Goal: Obtain resource: Obtain resource

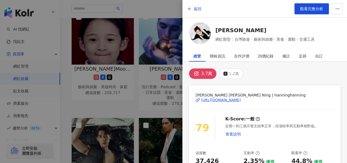
click at [145, 114] on div at bounding box center [173, 81] width 347 height 163
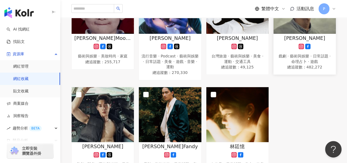
scroll to position [165, 0]
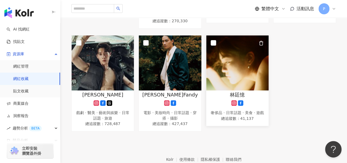
click at [242, 70] on img at bounding box center [237, 62] width 62 height 55
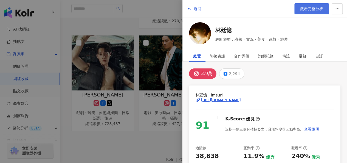
click at [303, 12] on link "觀看完整分析" at bounding box center [311, 8] width 35 height 11
click at [135, 137] on div at bounding box center [173, 81] width 347 height 163
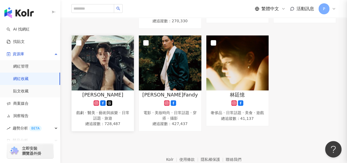
click at [105, 64] on img at bounding box center [103, 62] width 62 height 55
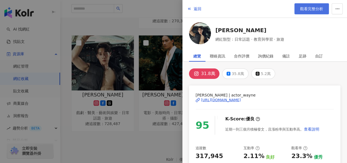
click at [317, 10] on span "觀看完整分析" at bounding box center [311, 9] width 23 height 4
click at [164, 136] on div at bounding box center [173, 81] width 347 height 163
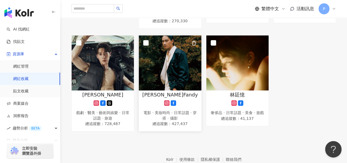
click at [171, 87] on img at bounding box center [170, 62] width 62 height 55
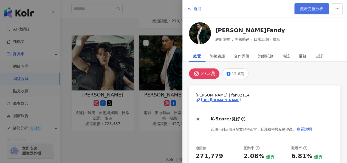
click at [311, 9] on span "觀看完整分析" at bounding box center [311, 9] width 23 height 4
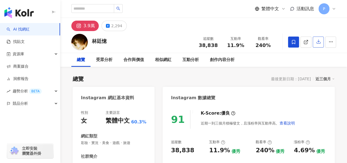
click at [317, 41] on icon "button" at bounding box center [318, 41] width 5 height 5
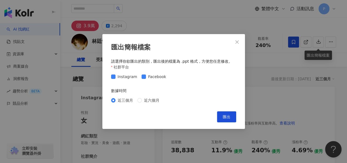
click at [139, 78] on div "Instagram Facebook" at bounding box center [139, 77] width 57 height 6
click at [160, 79] on span "Facebook" at bounding box center [157, 77] width 22 height 6
click at [229, 119] on span "匯出" at bounding box center [227, 116] width 8 height 4
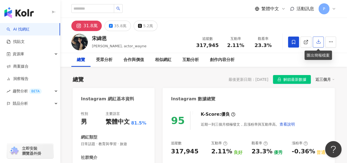
click at [319, 41] on icon "button" at bounding box center [318, 41] width 5 height 5
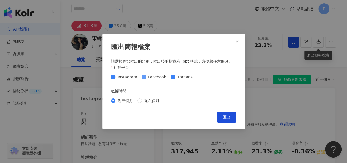
click at [150, 78] on span "Facebook" at bounding box center [157, 77] width 22 height 6
click at [175, 76] on span "Threads" at bounding box center [185, 77] width 20 height 6
drag, startPoint x: 228, startPoint y: 114, endPoint x: 253, endPoint y: 107, distance: 26.7
click at [228, 115] on span "匯出" at bounding box center [227, 117] width 8 height 4
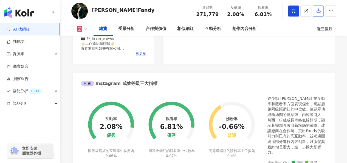
click at [317, 11] on icon "button" at bounding box center [318, 10] width 5 height 5
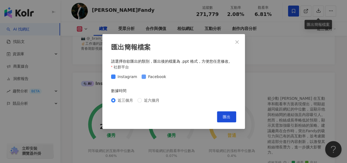
click at [160, 76] on span "Facebook" at bounding box center [157, 77] width 22 height 6
click at [225, 118] on span "匯出" at bounding box center [227, 116] width 8 height 4
